Goal: Task Accomplishment & Management: Use online tool/utility

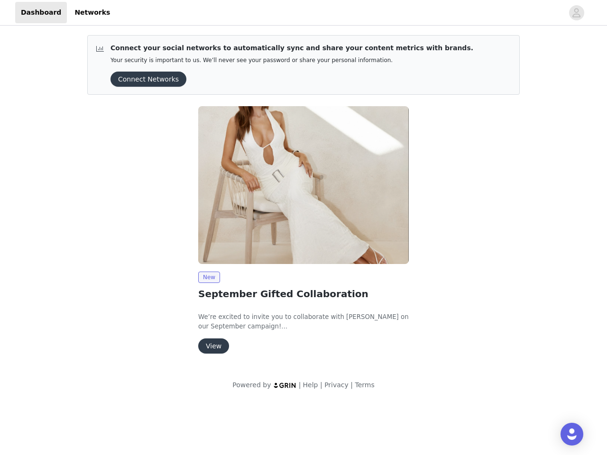
click at [303, 200] on img at bounding box center [303, 185] width 210 height 158
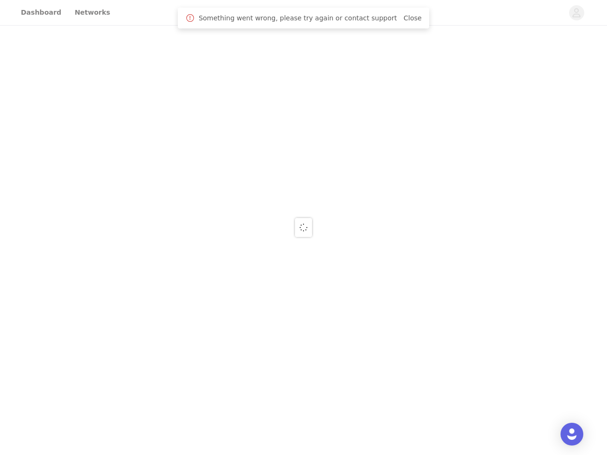
click at [576, 13] on div at bounding box center [303, 227] width 607 height 455
click at [145, 79] on div at bounding box center [303, 227] width 607 height 455
click at [303, 185] on div at bounding box center [303, 227] width 607 height 455
click at [209, 277] on div at bounding box center [303, 227] width 607 height 455
click at [213, 346] on div at bounding box center [303, 227] width 607 height 455
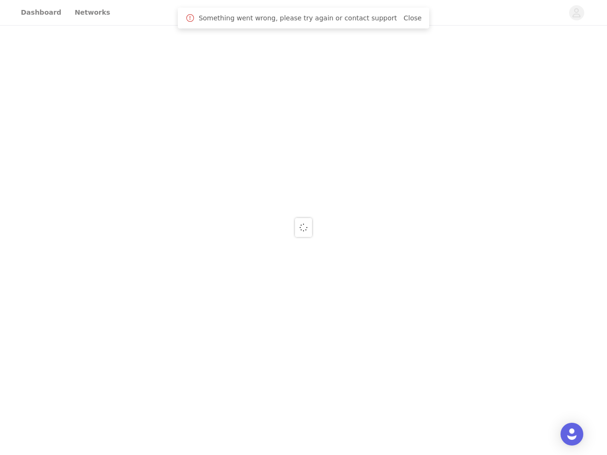
click at [572, 434] on img "Open Intercom Messenger" at bounding box center [571, 433] width 11 height 11
